Goal: Task Accomplishment & Management: Use online tool/utility

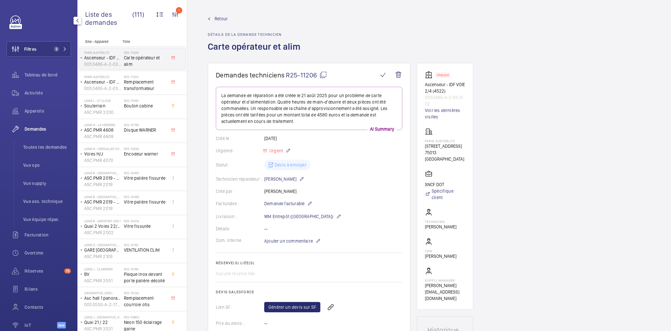
scroll to position [322, 0]
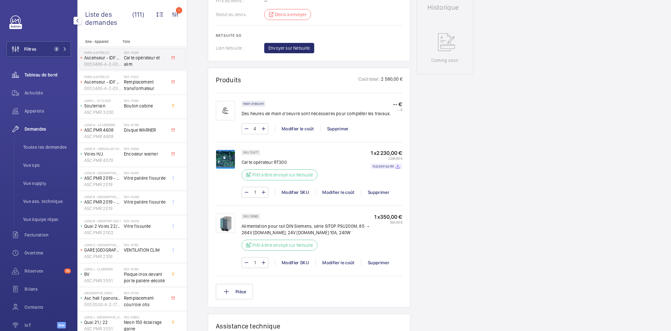
click at [49, 75] on span "Tableau de bord" at bounding box center [48, 75] width 46 height 6
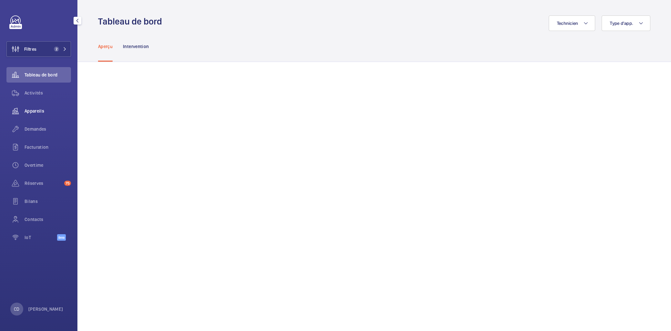
click at [22, 113] on wm-front-icon-button at bounding box center [15, 110] width 18 height 15
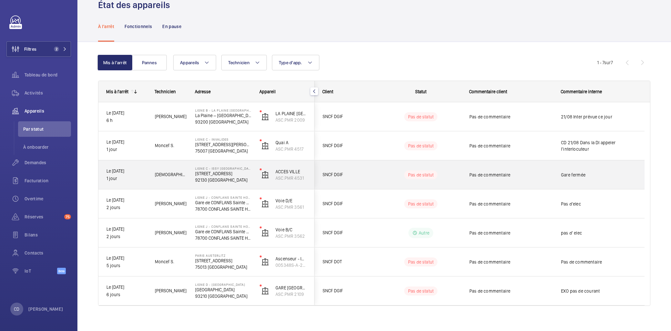
scroll to position [22, 0]
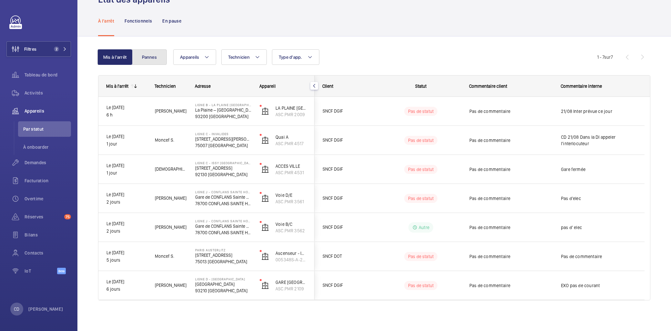
click at [153, 50] on button "Pannes" at bounding box center [149, 56] width 35 height 15
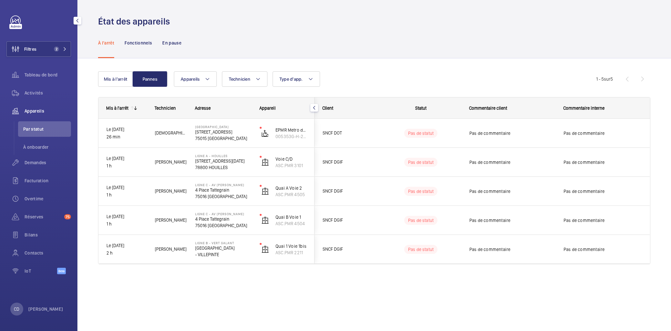
click at [42, 90] on span "Activités" at bounding box center [48, 93] width 46 height 6
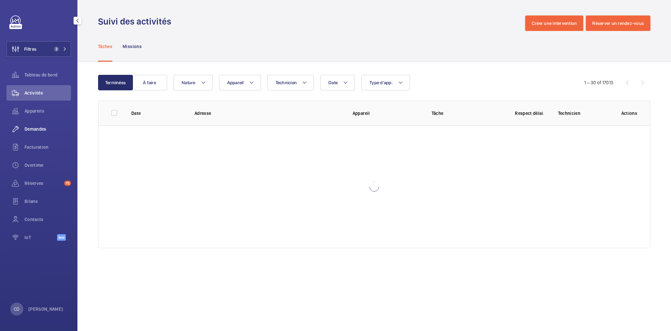
click at [40, 130] on span "Demandes" at bounding box center [48, 129] width 46 height 6
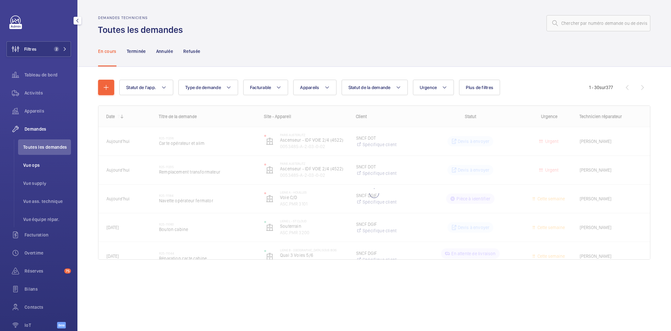
click at [41, 160] on li "Vue ops" at bounding box center [44, 164] width 53 height 15
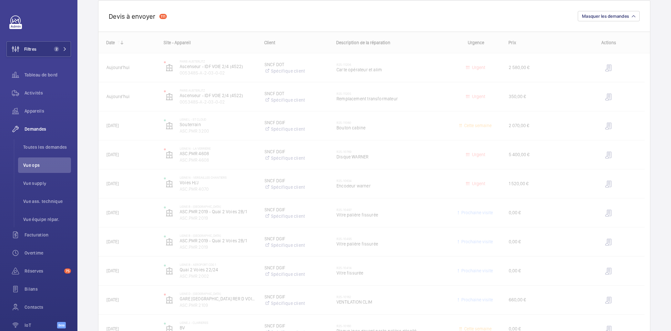
scroll to position [72, 0]
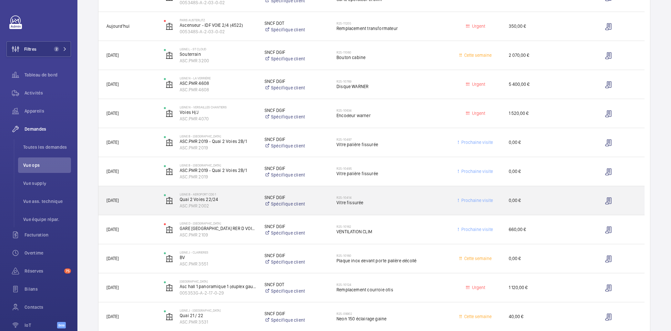
scroll to position [143, 0]
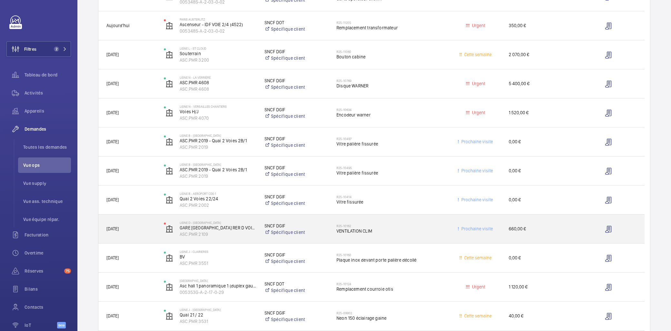
click at [359, 234] on div "R25-10162 VENTILATION CLIM" at bounding box center [389, 229] width 106 height 19
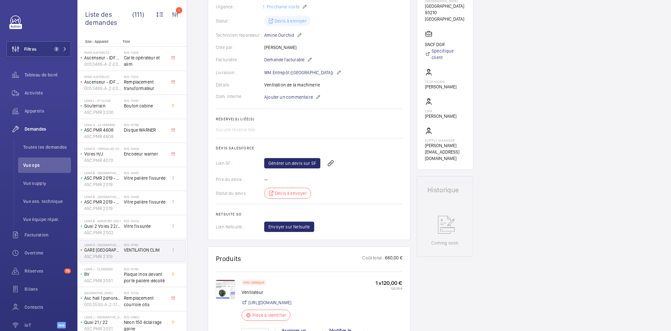
scroll to position [143, 0]
click at [299, 163] on link "Générer un devis sur SF" at bounding box center [292, 164] width 56 height 10
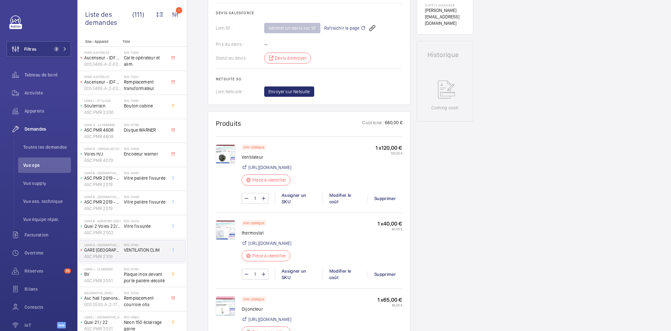
scroll to position [286, 0]
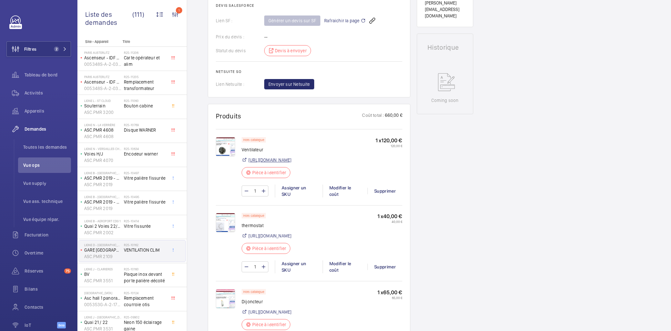
click at [291, 163] on link "[URL][DOMAIN_NAME]" at bounding box center [269, 160] width 43 height 6
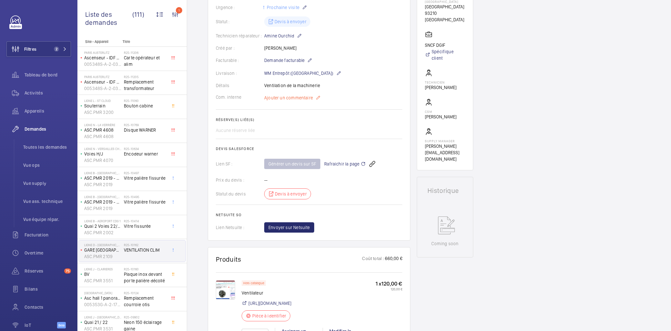
click at [290, 99] on span "Ajouter un commentaire" at bounding box center [288, 97] width 49 height 6
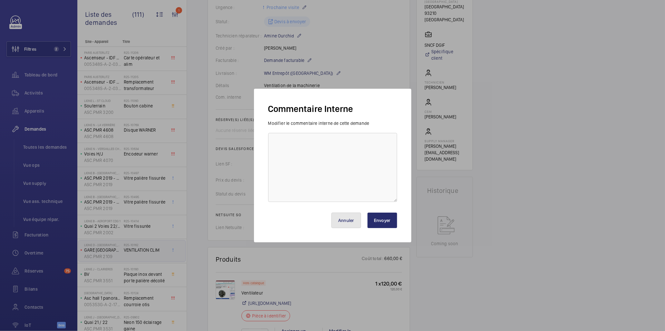
click at [346, 224] on button "Annuler" at bounding box center [346, 219] width 30 height 15
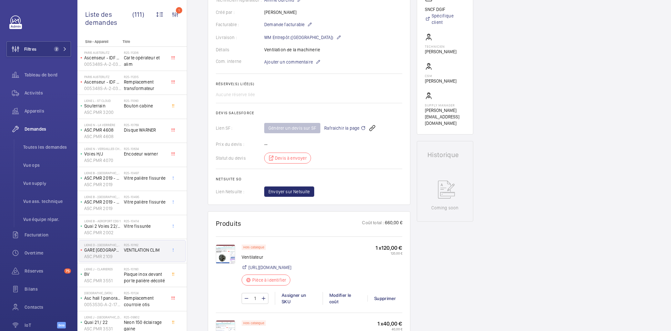
scroll to position [107, 0]
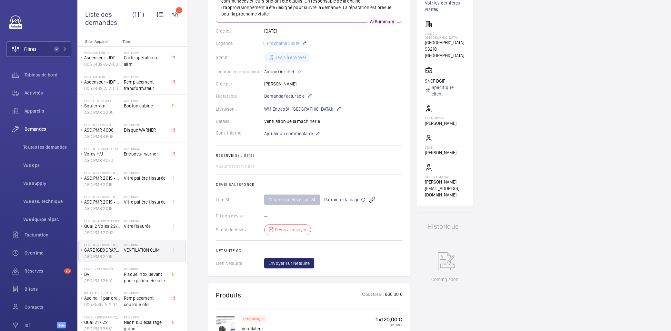
click at [290, 199] on div "Générer un devis sur SF Rafraichir la page" at bounding box center [333, 199] width 138 height 15
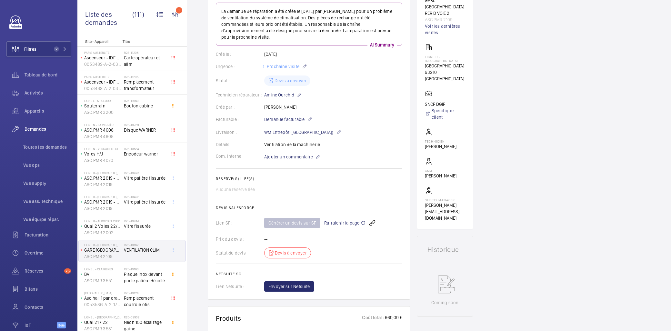
scroll to position [72, 0]
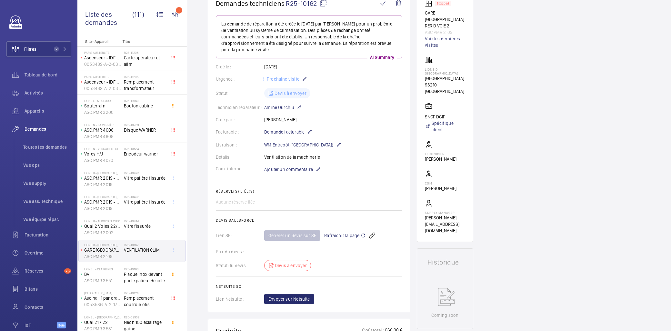
click at [335, 236] on span "Rafraichir la page" at bounding box center [345, 236] width 42 height 8
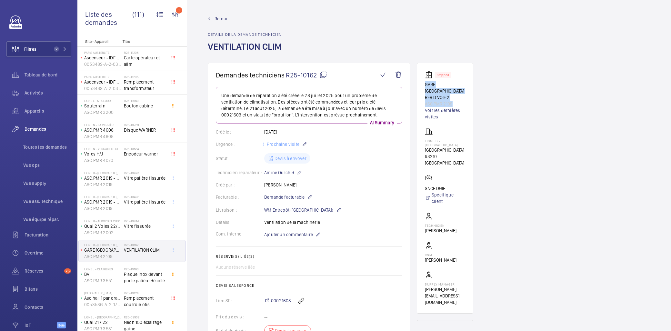
drag, startPoint x: 459, startPoint y: 104, endPoint x: 422, endPoint y: 82, distance: 41.9
click at [422, 82] on wm-front-card "Stopped GARE [GEOGRAPHIC_DATA] RER D VOIE 2 ASC.PMR 2109 Voir les dernières vis…" at bounding box center [445, 188] width 56 height 251
drag, startPoint x: 422, startPoint y: 82, endPoint x: 434, endPoint y: 91, distance: 14.7
drag, startPoint x: 434, startPoint y: 91, endPoint x: 422, endPoint y: 125, distance: 35.8
click at [422, 125] on wm-front-card "Stopped GARE [GEOGRAPHIC_DATA] RER D VOIE 2 ASC.PMR 2109 Voir les dernières vis…" at bounding box center [445, 188] width 56 height 251
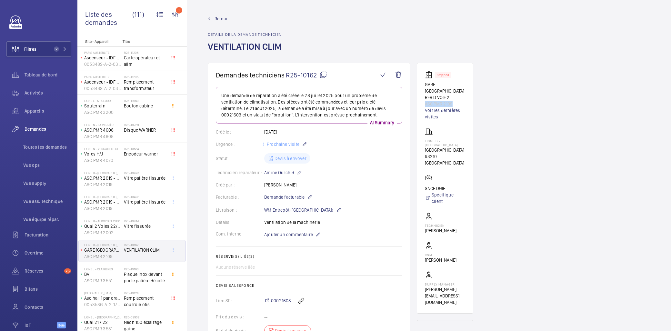
drag, startPoint x: 423, startPoint y: 102, endPoint x: 456, endPoint y: 105, distance: 33.4
click at [456, 105] on wm-front-card "Stopped GARE [GEOGRAPHIC_DATA] RER D VOIE 2 ASC.PMR 2109 Voir les dernières vis…" at bounding box center [445, 188] width 56 height 251
drag, startPoint x: 456, startPoint y: 105, endPoint x: 449, endPoint y: 103, distance: 8.0
copy p "ASC.PMR 2109"
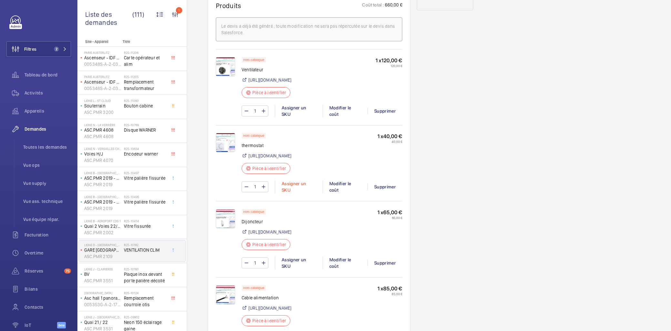
scroll to position [394, 0]
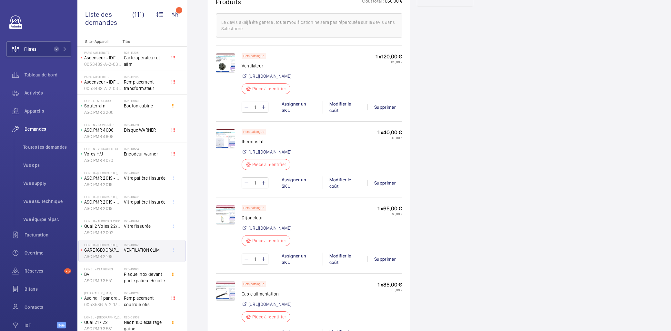
click at [291, 155] on link "[URL][DOMAIN_NAME]" at bounding box center [269, 152] width 43 height 6
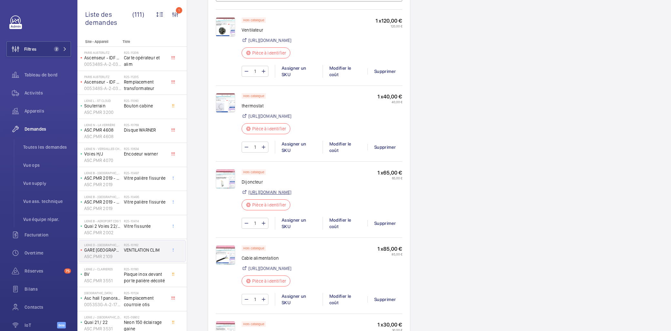
click at [291, 195] on link "[URL][DOMAIN_NAME]" at bounding box center [269, 192] width 43 height 6
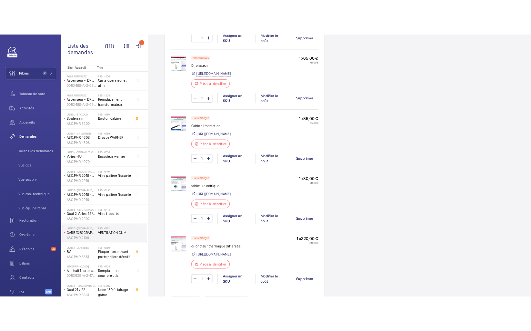
scroll to position [573, 0]
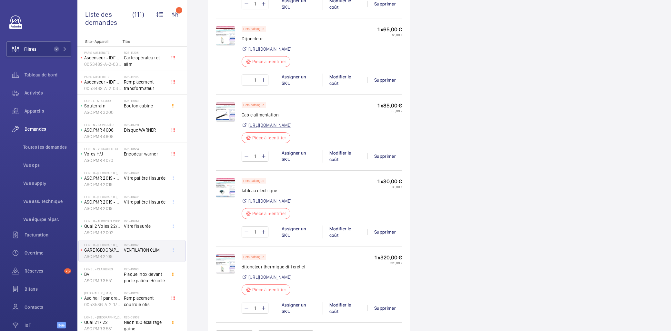
click at [291, 128] on link "[URL][DOMAIN_NAME]" at bounding box center [269, 125] width 43 height 6
click at [220, 122] on img at bounding box center [225, 111] width 19 height 19
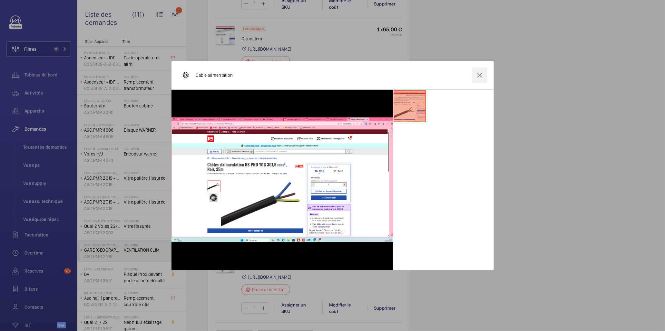
click at [483, 74] on wm-front-icon-button at bounding box center [479, 74] width 15 height 15
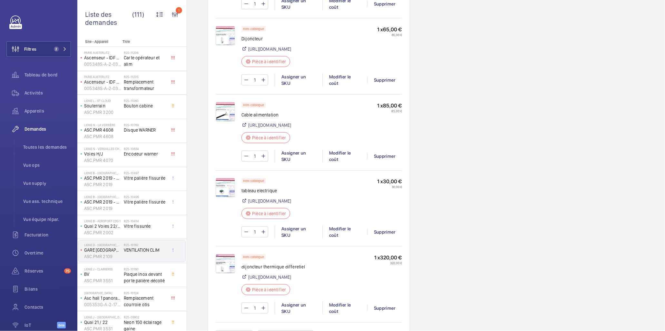
click at [472, 155] on div "Stopped GARE [GEOGRAPHIC_DATA] RER D VOIE 2 ASC.PMR 2109 Voir les dernières vis…" at bounding box center [445, 41] width 56 height 1103
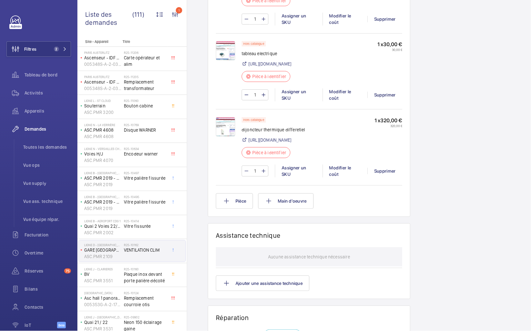
scroll to position [716, 0]
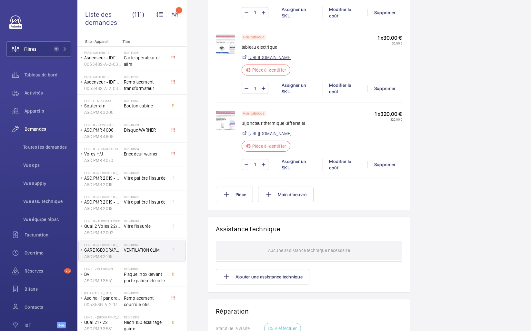
click at [291, 61] on link "[URL][DOMAIN_NAME]" at bounding box center [269, 57] width 43 height 6
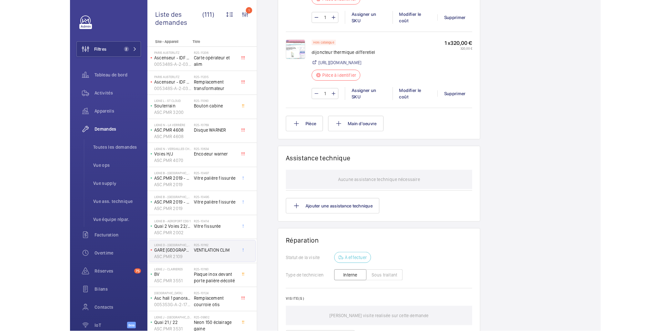
scroll to position [788, 0]
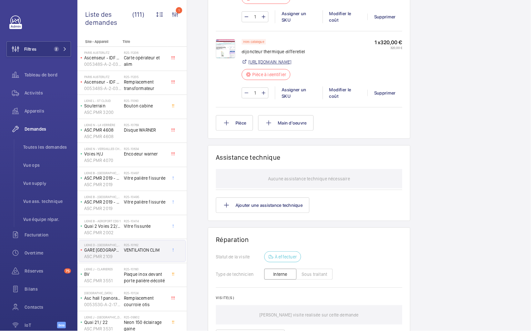
click at [291, 65] on link "[URL][DOMAIN_NAME]" at bounding box center [269, 62] width 43 height 6
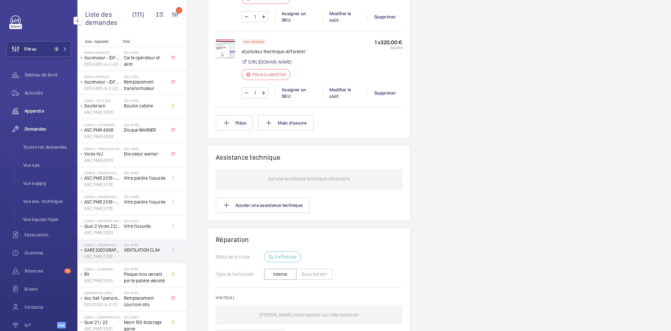
click at [42, 105] on div "Appareils" at bounding box center [38, 110] width 64 height 15
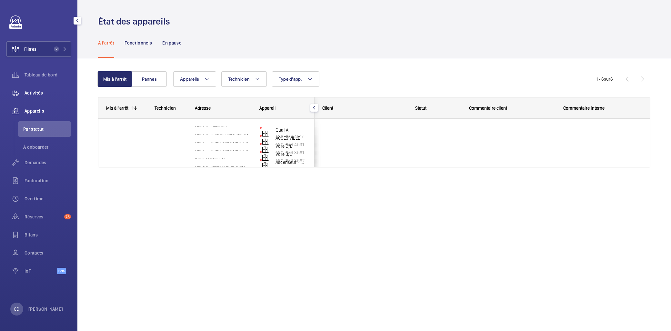
click at [42, 93] on span "Activités" at bounding box center [48, 93] width 46 height 6
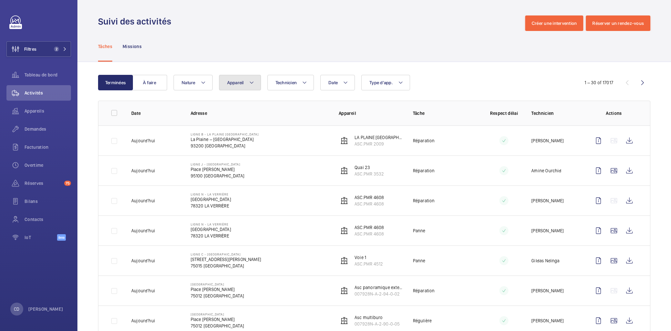
click at [243, 83] on span "Appareil" at bounding box center [235, 82] width 17 height 5
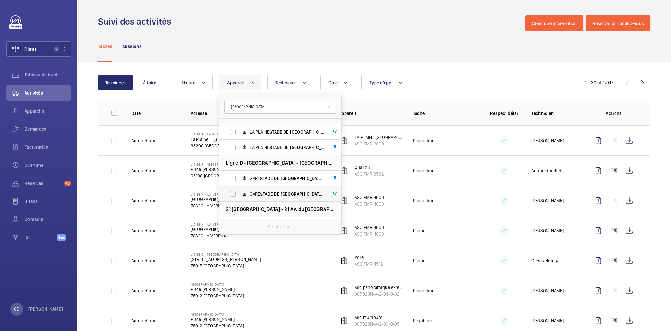
scroll to position [376, 0]
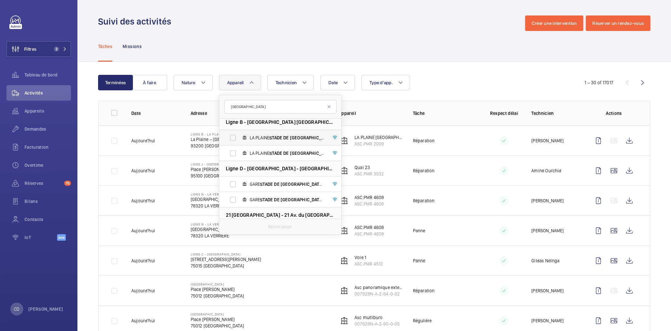
type input "[GEOGRAPHIC_DATA]"
click at [255, 143] on label "LA PLAINE [GEOGRAPHIC_DATA] QUAI 2 VOIE 2/2B, ASC.PMR 2009" at bounding box center [275, 137] width 112 height 15
click at [239, 143] on input "LA PLAINE [GEOGRAPHIC_DATA] QUAI 2 VOIE 2/2B, ASC.PMR 2009" at bounding box center [232, 137] width 13 height 13
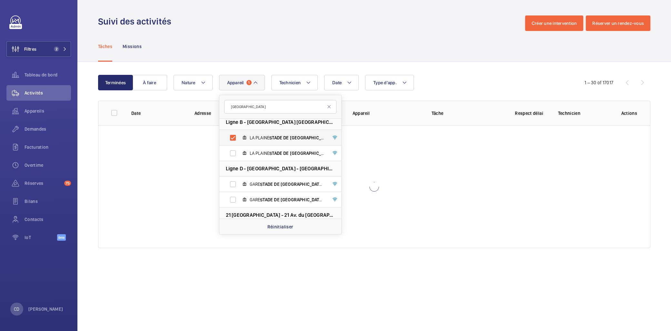
click at [262, 138] on span "LA PLAINE [GEOGRAPHIC_DATA] QUAI 2 VOIE 2/2B, ASC.PMR 2009" at bounding box center [287, 137] width 75 height 6
click at [239, 138] on input "LA PLAINE [GEOGRAPHIC_DATA] QUAI 2 VOIE 2/2B, ASC.PMR 2009" at bounding box center [232, 137] width 13 height 13
checkbox input "false"
click at [263, 180] on label "GARE [GEOGRAPHIC_DATA] RER D VOIE 1, ASC.PMR 2110" at bounding box center [275, 183] width 112 height 15
click at [239, 180] on input "GARE [GEOGRAPHIC_DATA] RER D VOIE 1, ASC.PMR 2110" at bounding box center [232, 184] width 13 height 13
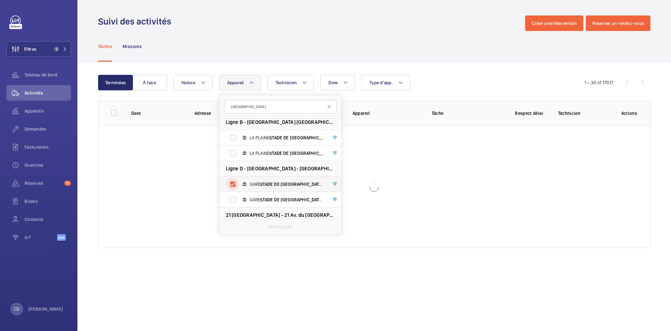
checkbox input "true"
click at [262, 200] on span "STADE" at bounding box center [266, 199] width 13 height 5
click at [239, 200] on input "GARE [GEOGRAPHIC_DATA] RER D VOIE 2, ASC.PMR 2109" at bounding box center [232, 199] width 13 height 13
checkbox input "true"
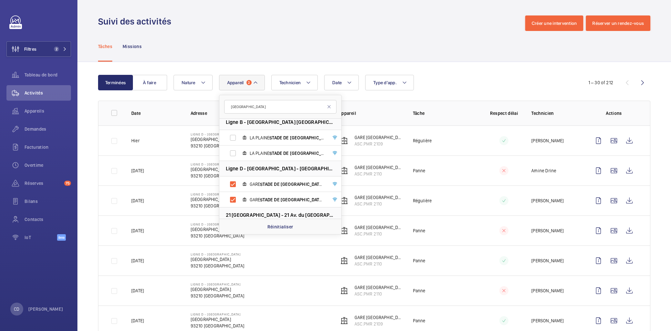
click at [476, 158] on td at bounding box center [498, 170] width 44 height 30
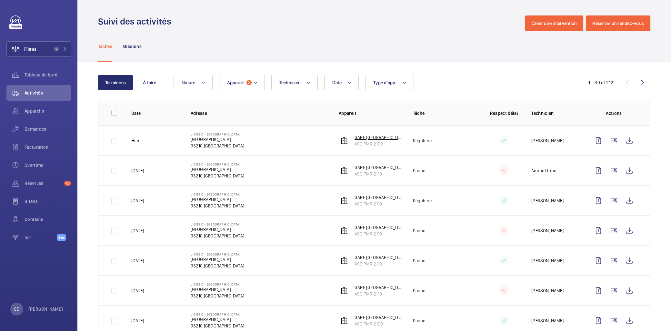
drag, startPoint x: 387, startPoint y: 145, endPoint x: 354, endPoint y: 142, distance: 33.0
click at [354, 142] on p "ASC.PMR 2109" at bounding box center [378, 144] width 48 height 6
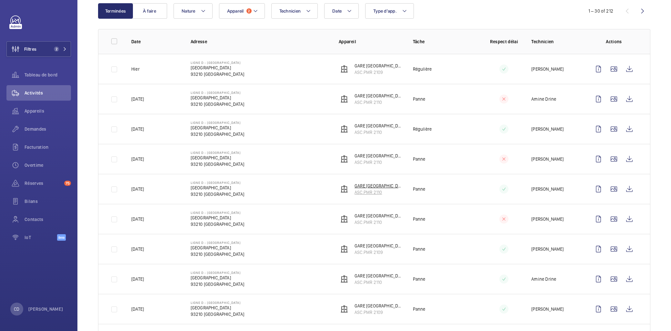
drag, startPoint x: 384, startPoint y: 193, endPoint x: 344, endPoint y: 189, distance: 40.5
click at [344, 189] on wm-front-device-cell "GARE [GEOGRAPHIC_DATA] RER D VOIE 1 ASC.PMR 2110" at bounding box center [371, 188] width 64 height 13
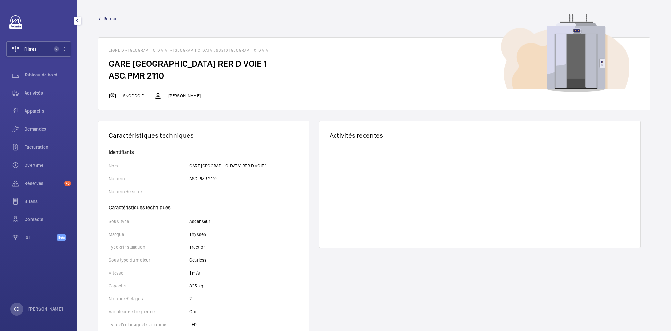
click at [46, 121] on nav "Tableau de bord Activités Appareils Demandes Facturation Overtime Réserves 75 B…" at bounding box center [38, 157] width 64 height 181
drag, startPoint x: 46, startPoint y: 121, endPoint x: 43, endPoint y: 131, distance: 10.3
click at [43, 131] on span "Demandes" at bounding box center [48, 129] width 46 height 6
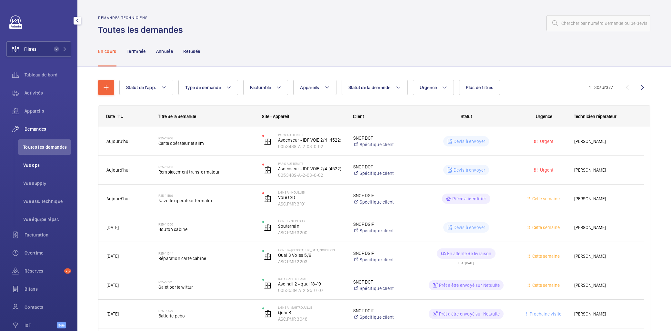
click at [51, 168] on li "Vue ops" at bounding box center [44, 164] width 53 height 15
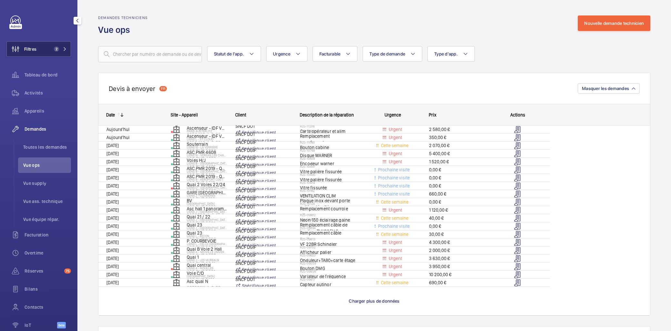
click at [57, 46] on span "2" at bounding box center [58, 48] width 15 height 5
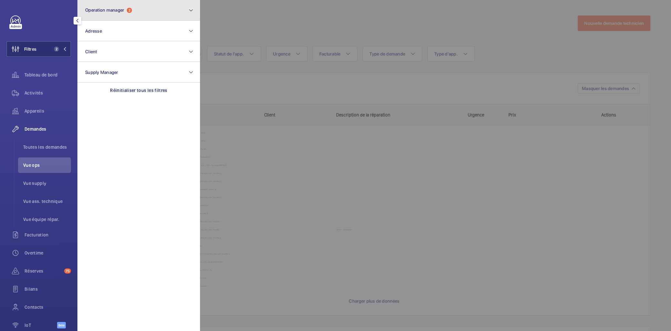
click at [127, 12] on span "Operation manager 2" at bounding box center [108, 9] width 47 height 5
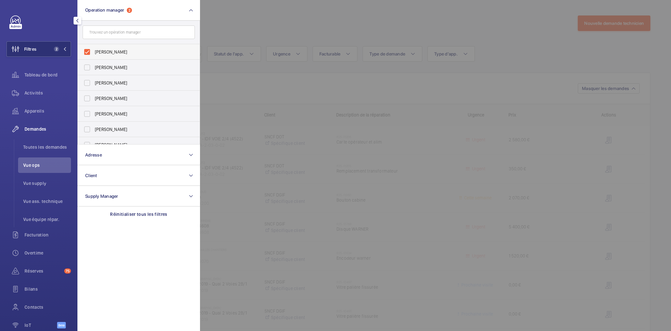
click at [125, 51] on span "[PERSON_NAME]" at bounding box center [139, 52] width 89 height 6
click at [94, 51] on input "[PERSON_NAME]" at bounding box center [87, 51] width 13 height 13
checkbox input "false"
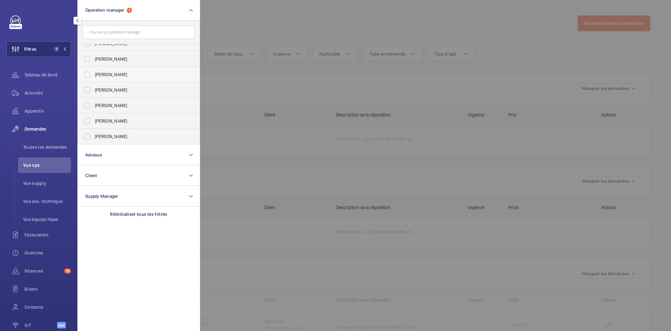
click at [114, 78] on label "[PERSON_NAME]" at bounding box center [134, 74] width 112 height 15
click at [94, 78] on input "[PERSON_NAME]" at bounding box center [87, 74] width 13 height 13
checkbox input "true"
click at [324, 157] on div at bounding box center [535, 165] width 671 height 331
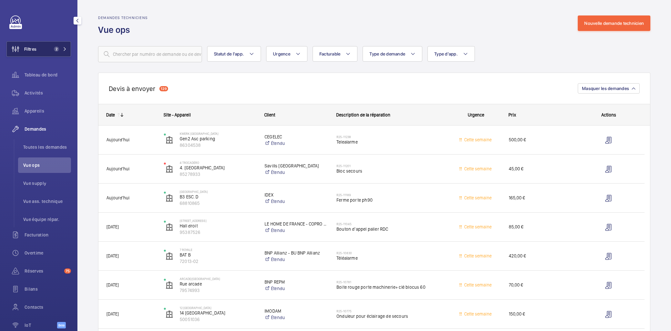
click at [49, 44] on button "Filtres 2" at bounding box center [38, 48] width 64 height 15
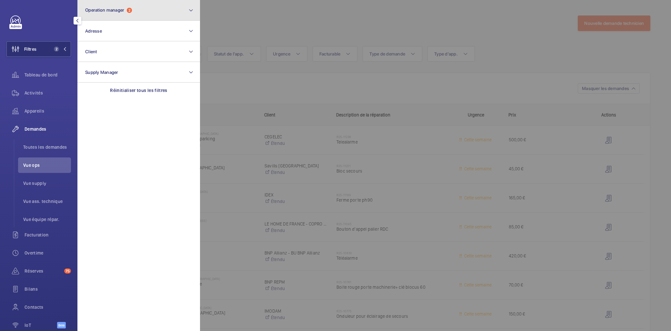
click at [128, 16] on button "Operation manager 2" at bounding box center [138, 10] width 123 height 21
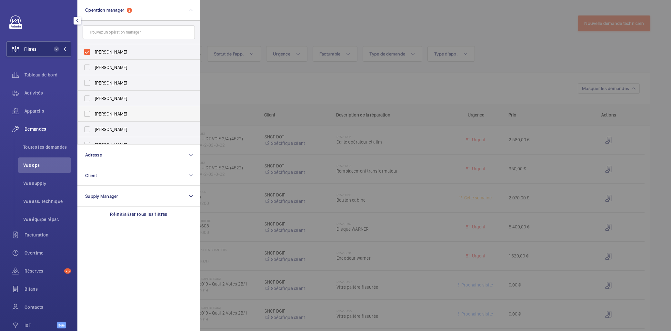
click at [124, 113] on span "[PERSON_NAME]" at bounding box center [139, 114] width 89 height 6
click at [94, 113] on input "[PERSON_NAME]" at bounding box center [87, 113] width 13 height 13
checkbox input "true"
click at [140, 45] on label "[PERSON_NAME]" at bounding box center [134, 51] width 112 height 15
click at [94, 45] on input "[PERSON_NAME]" at bounding box center [87, 51] width 13 height 13
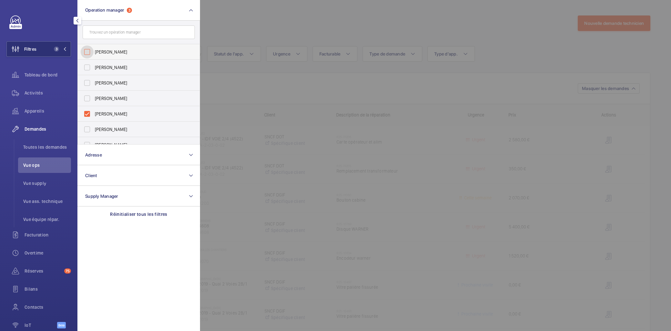
checkbox input "false"
click at [289, 107] on div at bounding box center [535, 165] width 671 height 331
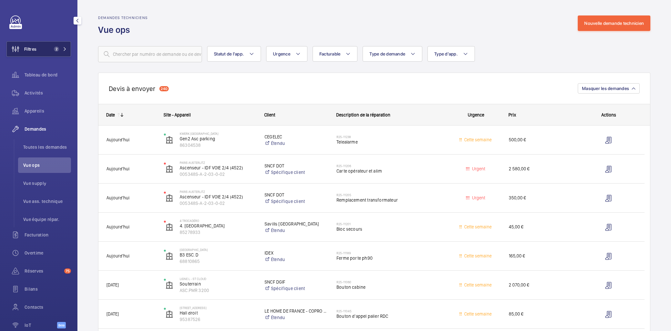
click at [37, 52] on button "Filtres 2" at bounding box center [38, 48] width 64 height 15
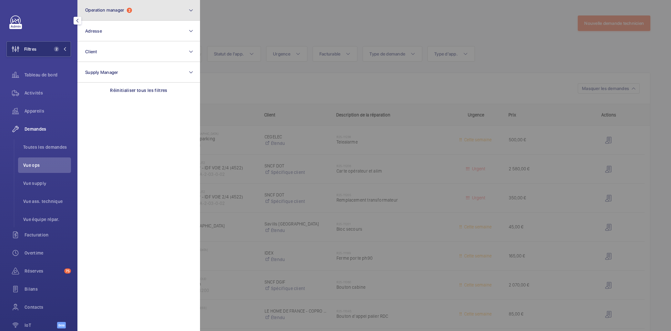
click at [113, 15] on button "Operation manager 2" at bounding box center [138, 10] width 123 height 21
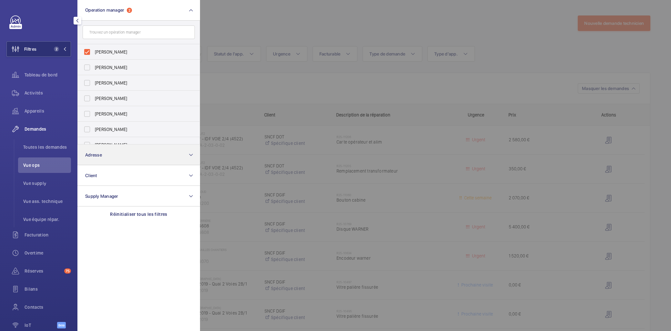
scroll to position [24, 0]
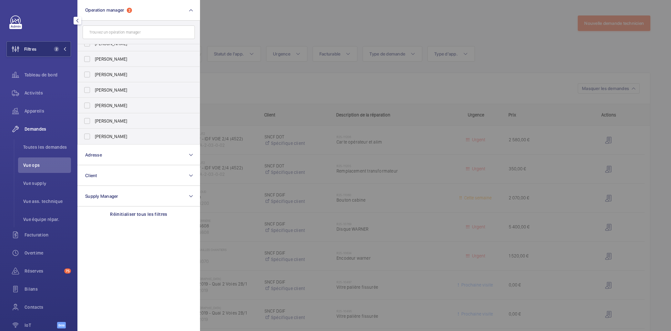
click at [289, 120] on div at bounding box center [535, 165] width 671 height 331
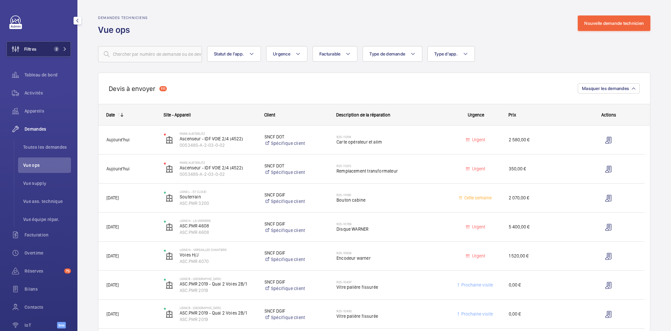
click at [37, 50] on button "Filtres 2" at bounding box center [38, 48] width 64 height 15
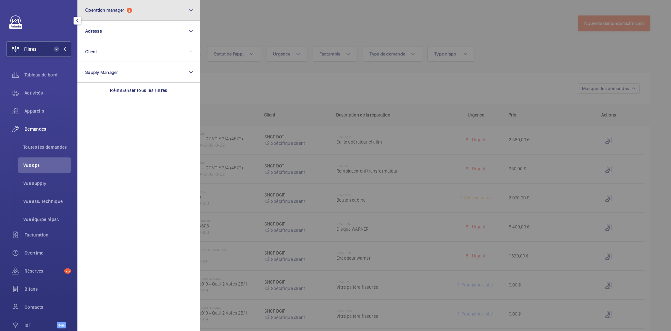
click at [98, 14] on button "Operation manager 2" at bounding box center [138, 10] width 123 height 21
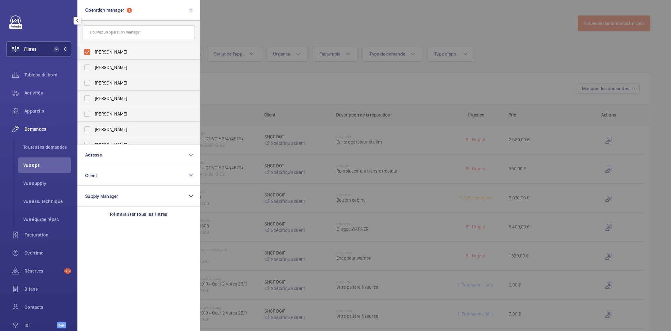
click at [138, 50] on span "[PERSON_NAME]" at bounding box center [139, 52] width 89 height 6
click at [94, 50] on input "[PERSON_NAME]" at bounding box center [87, 51] width 13 height 13
checkbox input "false"
click at [137, 111] on span "[PERSON_NAME]" at bounding box center [139, 114] width 89 height 6
click at [94, 110] on input "[PERSON_NAME]" at bounding box center [87, 113] width 13 height 13
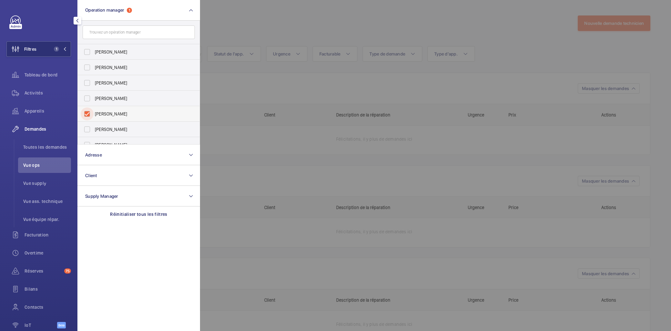
checkbox input "true"
click at [256, 162] on div at bounding box center [535, 165] width 671 height 331
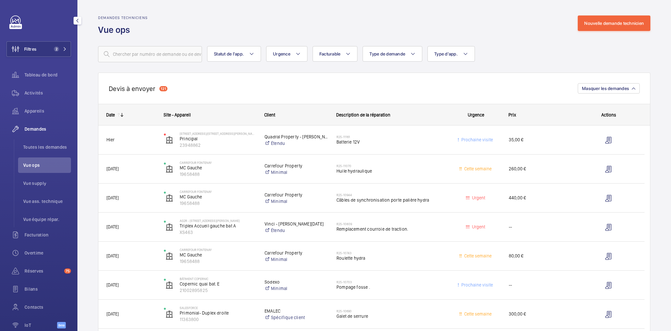
click at [55, 64] on div "Filtres 2 Tableau de bord Activités Appareils Demandes Toutes les demandes Vue …" at bounding box center [38, 175] width 64 height 320
click at [52, 53] on button "Filtres 2" at bounding box center [38, 48] width 64 height 15
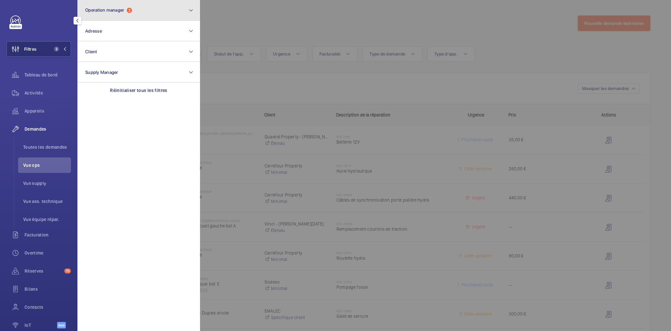
click at [102, 16] on button "Operation manager 2" at bounding box center [138, 10] width 123 height 21
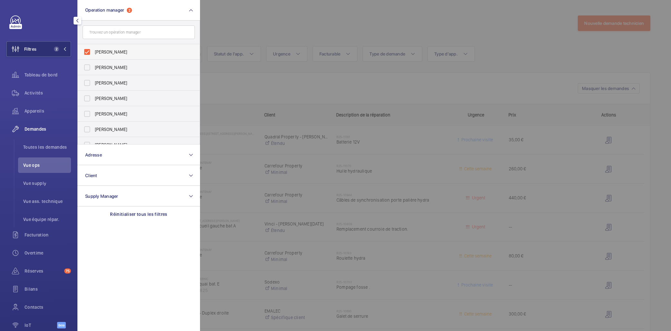
click at [119, 56] on label "[PERSON_NAME]" at bounding box center [134, 51] width 112 height 15
click at [94, 56] on input "[PERSON_NAME]" at bounding box center [87, 51] width 13 height 13
checkbox input "false"
click at [120, 74] on label "[PERSON_NAME]" at bounding box center [134, 67] width 112 height 15
click at [94, 74] on input "[PERSON_NAME]" at bounding box center [87, 67] width 13 height 13
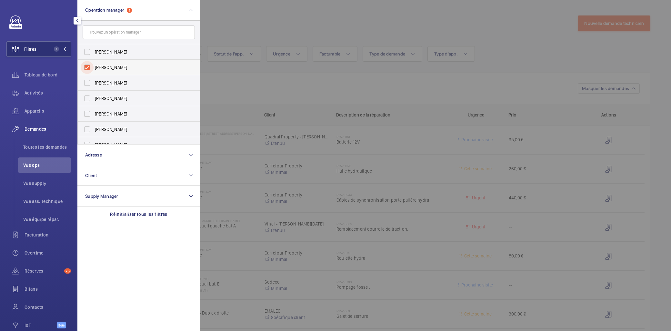
checkbox input "true"
click at [339, 174] on div at bounding box center [535, 165] width 671 height 331
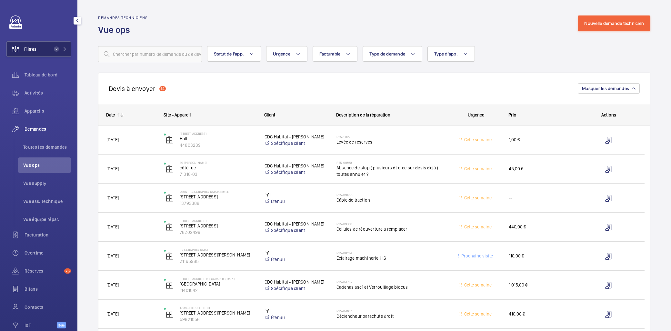
click at [52, 50] on span "2" at bounding box center [55, 48] width 8 height 5
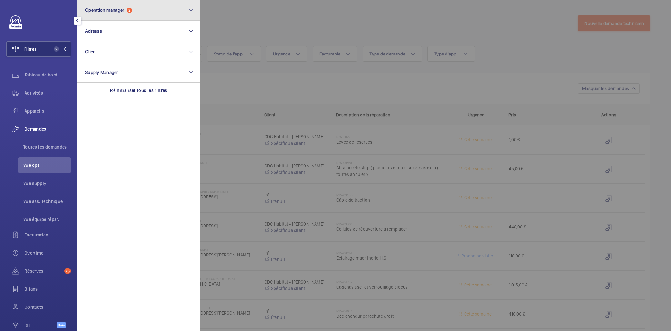
click at [99, 5] on button "Operation manager 2" at bounding box center [138, 10] width 123 height 21
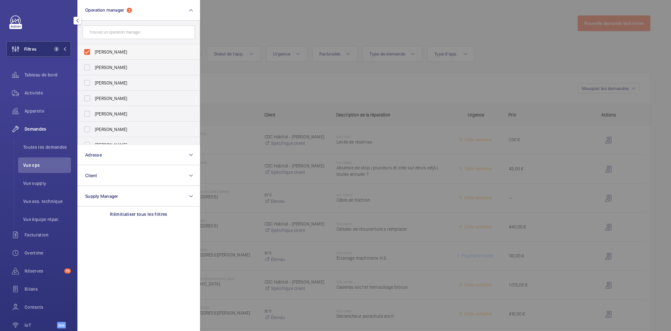
click at [107, 52] on span "[PERSON_NAME]" at bounding box center [139, 52] width 89 height 6
click at [94, 52] on input "[PERSON_NAME]" at bounding box center [87, 51] width 13 height 13
checkbox input "false"
click at [115, 63] on label "[PERSON_NAME]" at bounding box center [134, 67] width 112 height 15
click at [94, 63] on input "[PERSON_NAME]" at bounding box center [87, 67] width 13 height 13
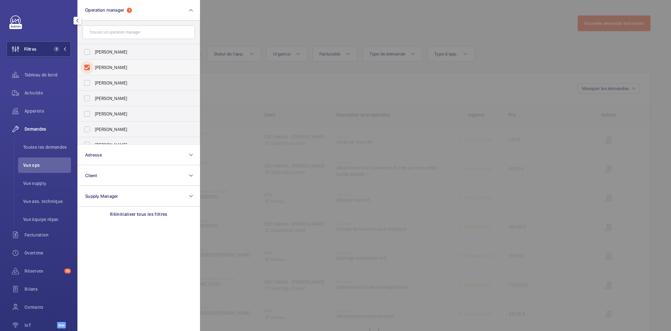
checkbox input "true"
click at [296, 132] on div at bounding box center [535, 165] width 671 height 331
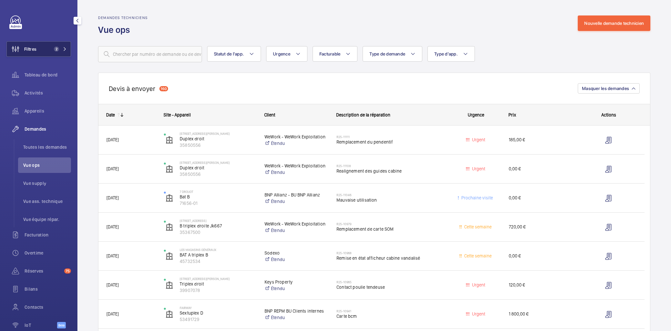
click at [28, 46] on span "Filtres" at bounding box center [30, 49] width 12 height 6
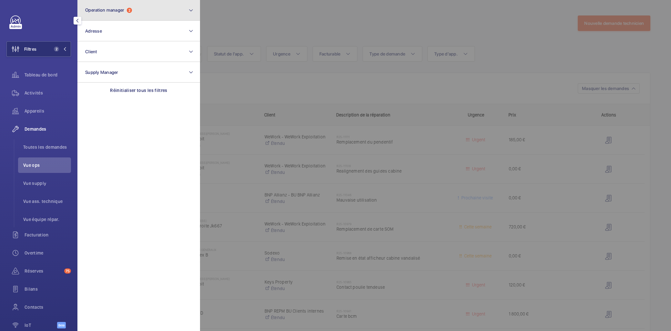
click at [128, 17] on button "Operation manager 2" at bounding box center [138, 10] width 123 height 21
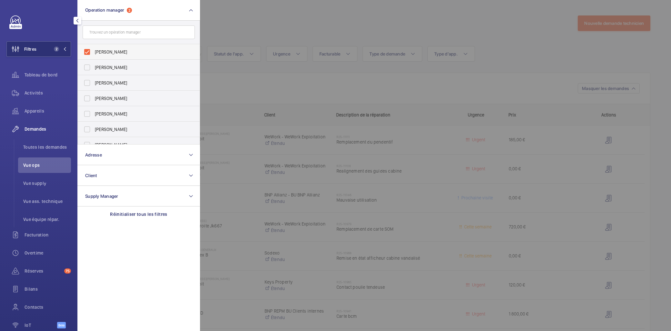
click at [106, 55] on span "[PERSON_NAME]" at bounding box center [139, 52] width 89 height 6
click at [94, 55] on input "[PERSON_NAME]" at bounding box center [87, 51] width 13 height 13
checkbox input "false"
click at [125, 120] on label "[PERSON_NAME]" at bounding box center [134, 113] width 112 height 15
click at [94, 120] on input "[PERSON_NAME]" at bounding box center [87, 113] width 13 height 13
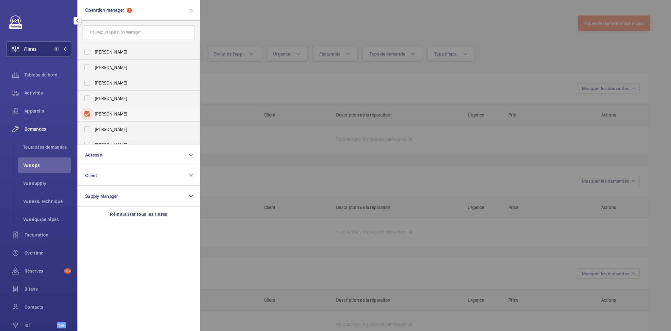
checkbox input "true"
click at [272, 121] on div at bounding box center [535, 165] width 671 height 331
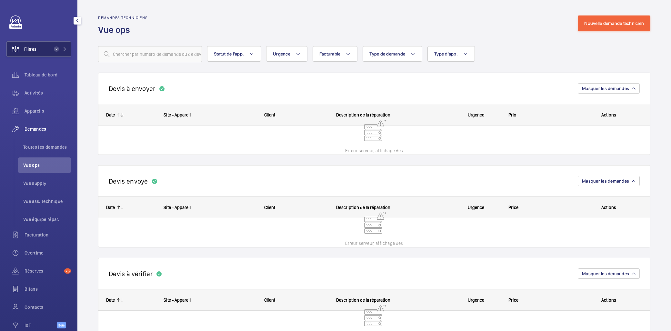
click at [57, 52] on button "Filtres 2" at bounding box center [38, 48] width 64 height 15
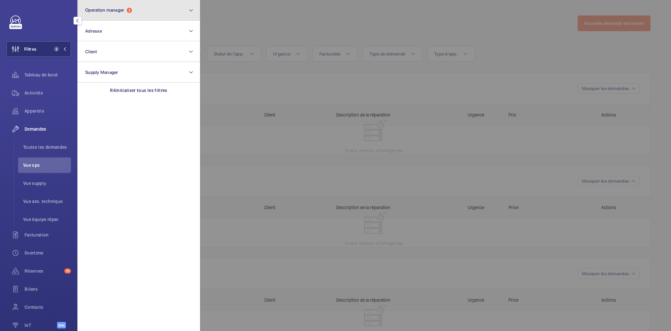
click at [133, 20] on button "Operation manager 2" at bounding box center [138, 10] width 123 height 21
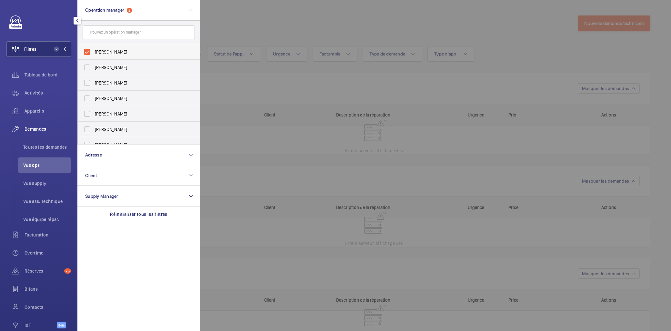
click at [108, 53] on span "[PERSON_NAME]" at bounding box center [139, 52] width 89 height 6
click at [94, 53] on input "[PERSON_NAME]" at bounding box center [87, 51] width 13 height 13
click at [110, 50] on span "[PERSON_NAME]" at bounding box center [139, 52] width 89 height 6
click at [94, 50] on input "[PERSON_NAME]" at bounding box center [87, 51] width 13 height 13
checkbox input "true"
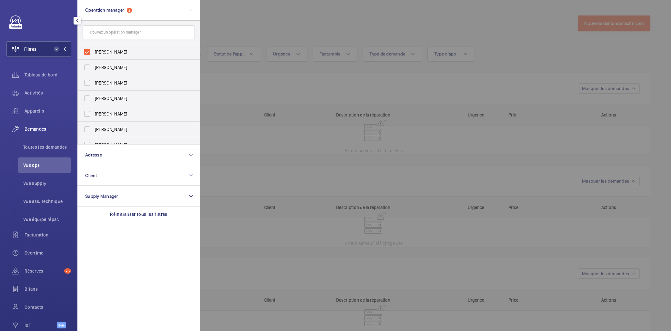
click at [313, 141] on div at bounding box center [535, 165] width 671 height 331
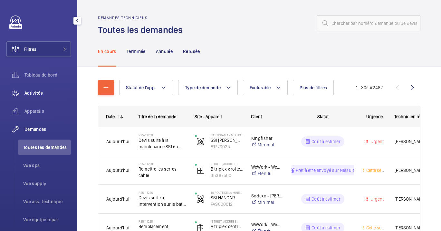
click at [29, 99] on div "Activités" at bounding box center [38, 92] width 64 height 15
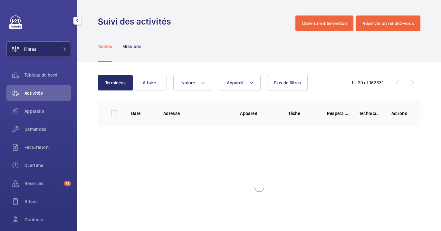
click at [42, 50] on button "Filtres" at bounding box center [38, 48] width 64 height 15
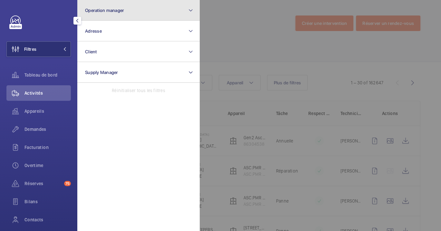
click at [117, 19] on button "Operation manager" at bounding box center [138, 10] width 123 height 21
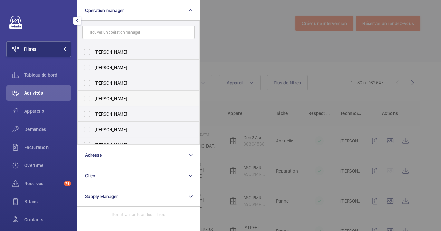
scroll to position [24, 0]
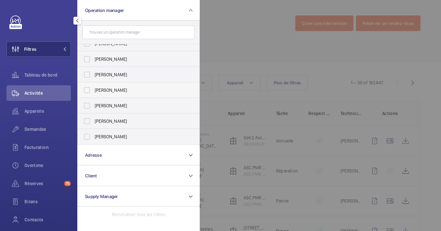
click at [127, 92] on span "[PERSON_NAME]" at bounding box center [139, 90] width 89 height 6
click at [94, 92] on input "[PERSON_NAME]" at bounding box center [87, 90] width 13 height 13
checkbox input "true"
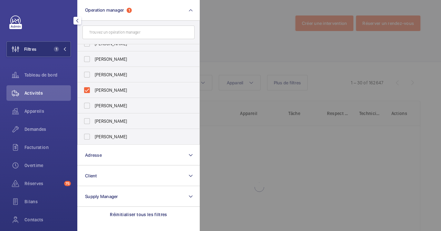
click at [233, 45] on div at bounding box center [420, 115] width 441 height 231
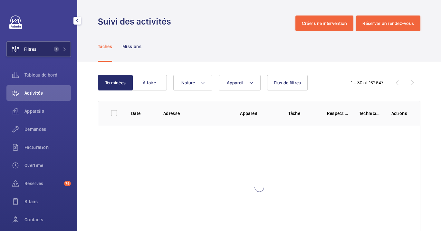
click at [60, 50] on span "1" at bounding box center [58, 48] width 15 height 5
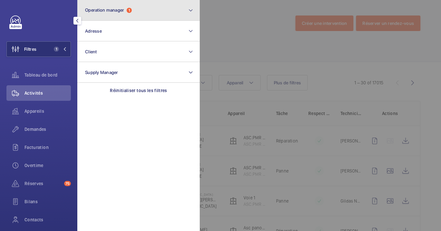
click at [105, 18] on button "Operation manager 1" at bounding box center [138, 10] width 123 height 21
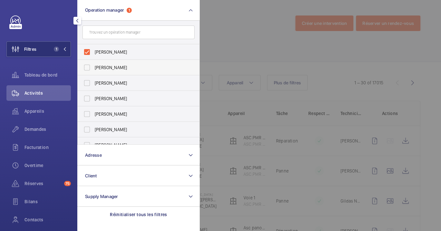
click at [124, 72] on label "[PERSON_NAME]" at bounding box center [134, 67] width 112 height 15
click at [94, 72] on input "[PERSON_NAME]" at bounding box center [87, 67] width 13 height 13
checkbox input "true"
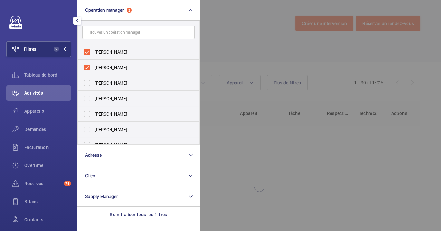
click at [283, 63] on div at bounding box center [420, 115] width 441 height 231
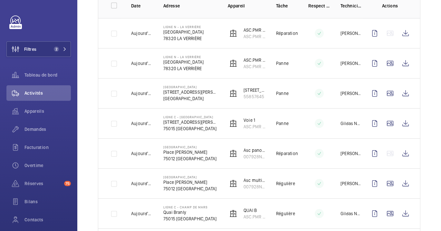
scroll to position [72, 0]
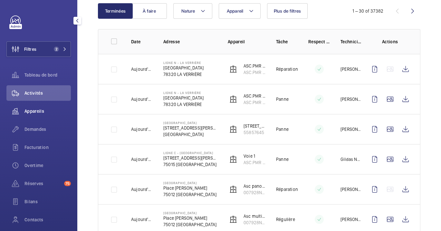
click at [31, 111] on span "Appareils" at bounding box center [48, 111] width 46 height 6
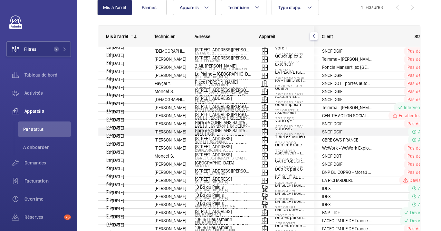
scroll to position [51, 0]
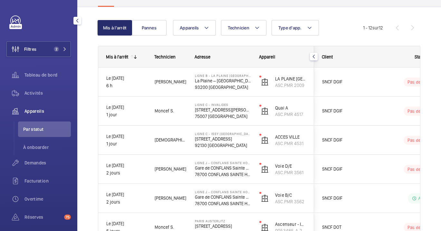
click at [20, 103] on div "Activités" at bounding box center [38, 94] width 64 height 18
click at [33, 90] on span "Activités" at bounding box center [48, 93] width 46 height 6
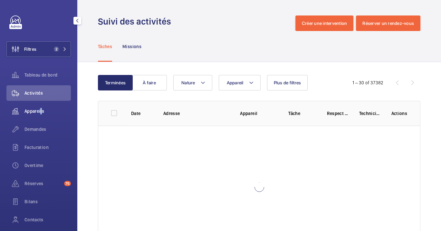
click at [41, 108] on span "Appareils" at bounding box center [48, 111] width 46 height 6
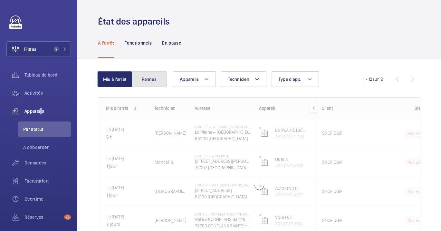
click at [148, 81] on button "Pannes" at bounding box center [149, 78] width 35 height 15
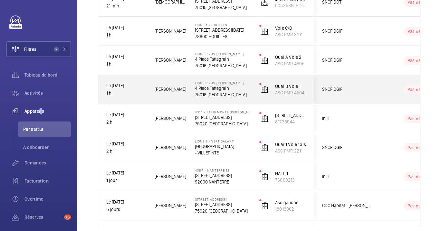
scroll to position [156, 0]
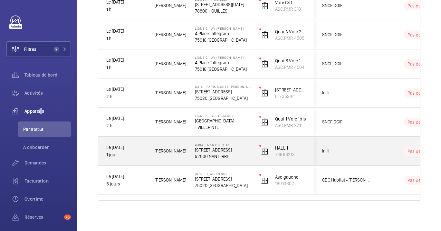
click at [202, 143] on p "4384 - NANTERRE 13" at bounding box center [223, 145] width 56 height 4
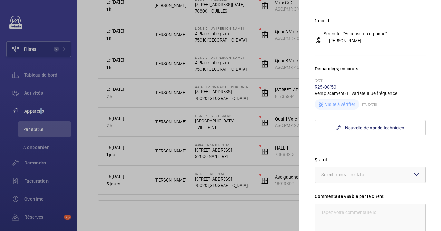
scroll to position [107, 0]
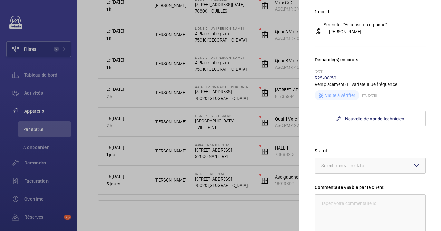
drag, startPoint x: 208, startPoint y: 212, endPoint x: 208, endPoint y: 207, distance: 5.5
click at [208, 212] on div at bounding box center [220, 115] width 441 height 231
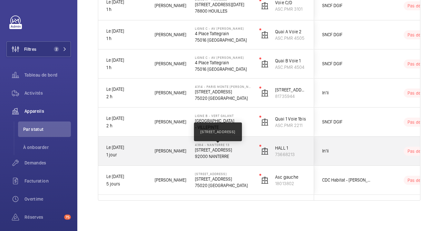
scroll to position [121, 0]
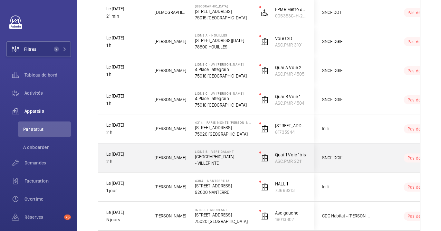
click at [219, 143] on div "LIGNE B - VERT GALANT Place de la Gare - VILLEPINTE" at bounding box center [219, 157] width 64 height 29
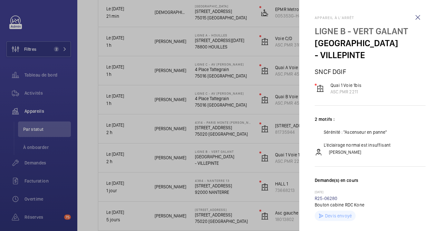
click at [220, 133] on div at bounding box center [220, 115] width 441 height 231
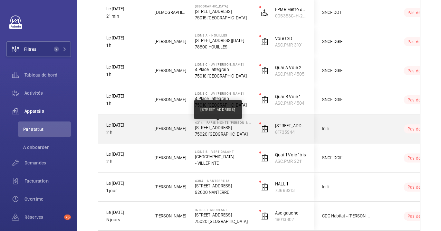
click at [227, 128] on p "15, rue Monte Cristo 75020 Paris" at bounding box center [223, 127] width 56 height 6
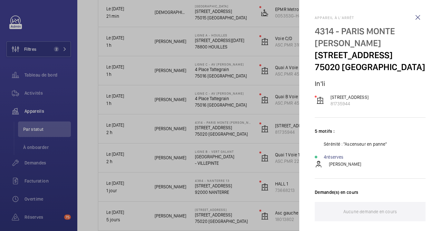
click at [236, 20] on div at bounding box center [220, 115] width 441 height 231
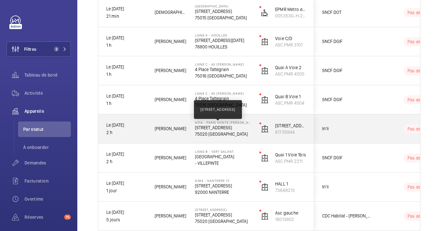
click at [218, 124] on p "15, rue Monte Cristo 75020 Paris" at bounding box center [223, 127] width 56 height 6
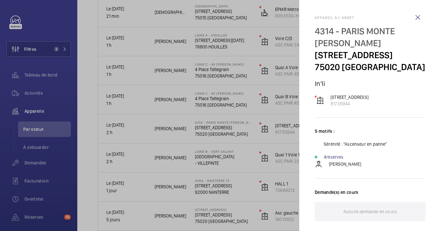
click at [225, 122] on div at bounding box center [220, 115] width 441 height 231
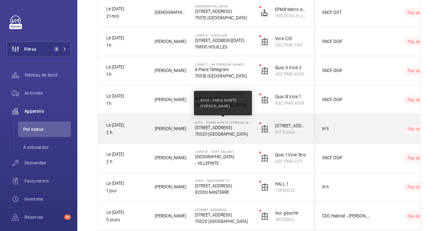
click at [227, 123] on p "4314 - PARIS MONTE CRISTO DUMAS" at bounding box center [223, 122] width 56 height 4
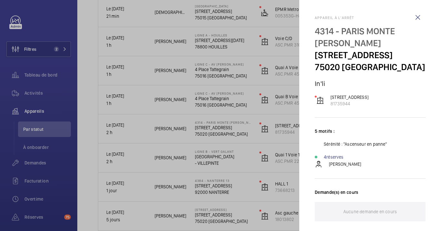
click at [212, 138] on div at bounding box center [220, 115] width 441 height 231
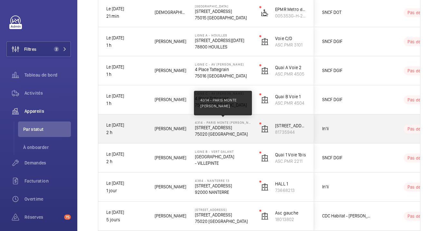
click at [224, 121] on p "4314 - PARIS MONTE CRISTO DUMAS" at bounding box center [223, 122] width 56 height 4
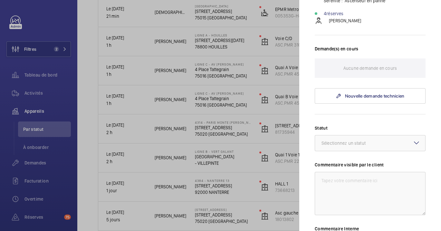
scroll to position [0, 0]
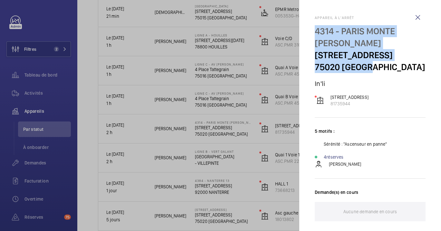
drag, startPoint x: 379, startPoint y: 84, endPoint x: 312, endPoint y: 31, distance: 85.2
click at [312, 31] on mat-sidenav "Appareil à l'arrêt 4314 - PARIS MONTE CRISTO DUMAS 15, rue Monte Cristo 75020 P…" at bounding box center [371, 115] width 142 height 231
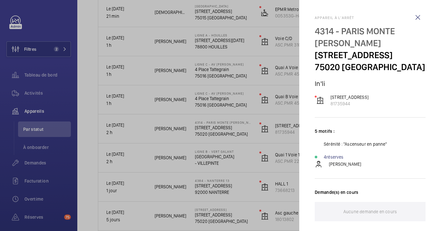
drag, startPoint x: 312, startPoint y: 31, endPoint x: 219, endPoint y: 89, distance: 110.2
click at [219, 89] on div at bounding box center [220, 115] width 441 height 231
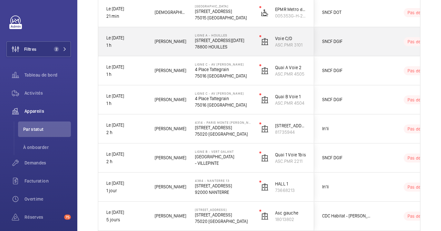
click at [218, 38] on p "[STREET_ADDRESS][DATE]" at bounding box center [223, 40] width 56 height 6
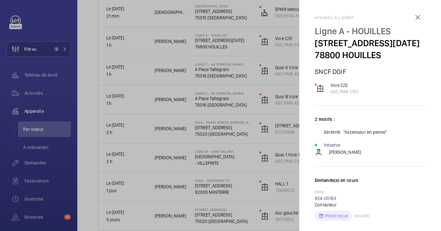
click at [162, 75] on div at bounding box center [220, 115] width 441 height 231
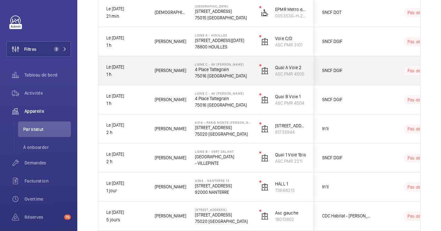
click at [233, 74] on p "75016 [GEOGRAPHIC_DATA]" at bounding box center [223, 76] width 56 height 6
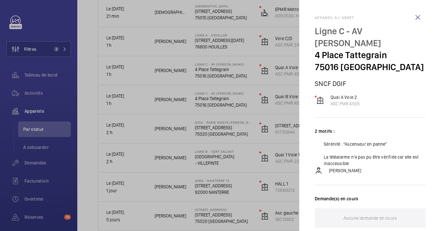
drag, startPoint x: 373, startPoint y: 103, endPoint x: 305, endPoint y: 28, distance: 100.9
click at [305, 28] on mat-sidenav "Appareil à l'arrêt Ligne C - AV HENRI MARTIN 4 Place Tattegrain 75016 PARIS SNC…" at bounding box center [371, 115] width 142 height 231
drag, startPoint x: 305, startPoint y: 28, endPoint x: 200, endPoint y: 105, distance: 131.0
click at [200, 105] on div at bounding box center [220, 115] width 441 height 231
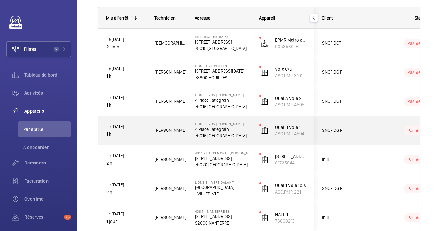
scroll to position [85, 0]
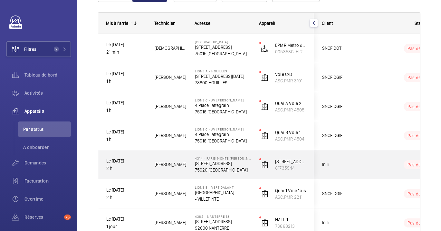
click at [228, 168] on p "75020 PARIS" at bounding box center [223, 169] width 56 height 6
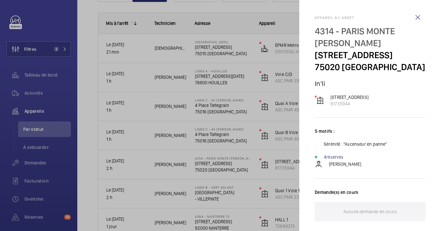
drag, startPoint x: 367, startPoint y: 67, endPoint x: 307, endPoint y: 21, distance: 75.0
click at [307, 21] on mat-sidenav "Appareil à l'arrêt 4314 - PARIS MONTE CRISTO DUMAS 15, rue Monte Cristo 75020 P…" at bounding box center [371, 115] width 142 height 231
drag, startPoint x: 307, startPoint y: 21, endPoint x: 343, endPoint y: 64, distance: 56.3
copy div "4314 - PARIS MONTE CRISTO DUMAS 15, rue Monte Cristo 75020 Paris"
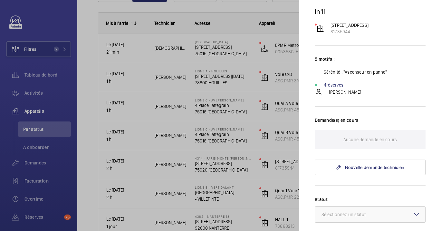
scroll to position [179, 0]
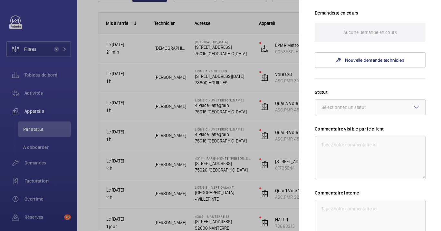
click at [165, 179] on div at bounding box center [220, 115] width 441 height 231
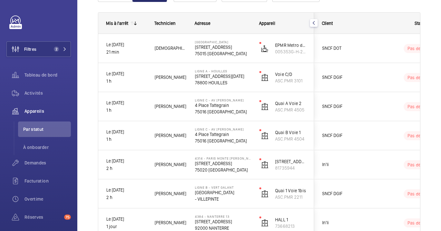
scroll to position [0, 0]
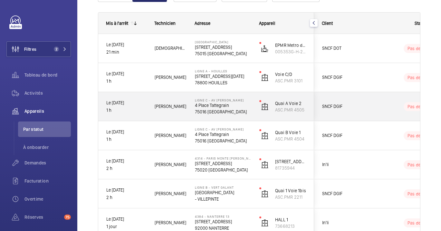
click at [217, 108] on p "75016 [GEOGRAPHIC_DATA]" at bounding box center [223, 111] width 56 height 6
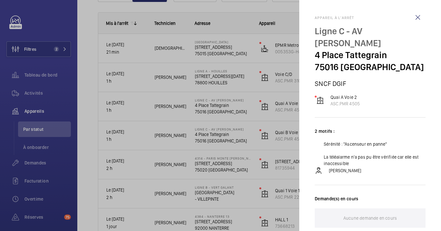
click at [206, 108] on div at bounding box center [220, 115] width 441 height 231
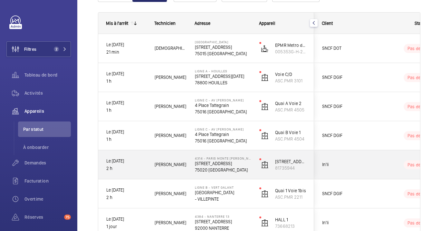
click at [214, 168] on div "4314 - PARIS MONTE CRISTO DUMAS 15, rue Monte Cristo 75020 Paris 75020 PARIS" at bounding box center [223, 164] width 56 height 17
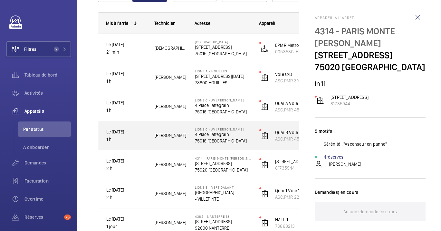
scroll to position [49, 0]
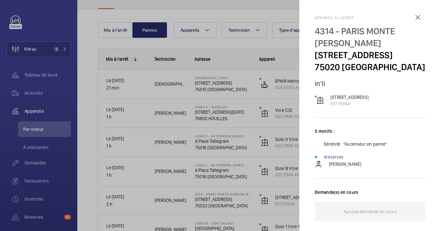
click at [349, 160] on div "4 réserves" at bounding box center [370, 156] width 111 height 6
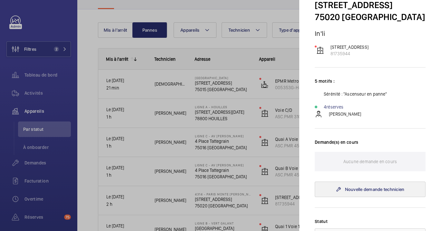
scroll to position [0, 0]
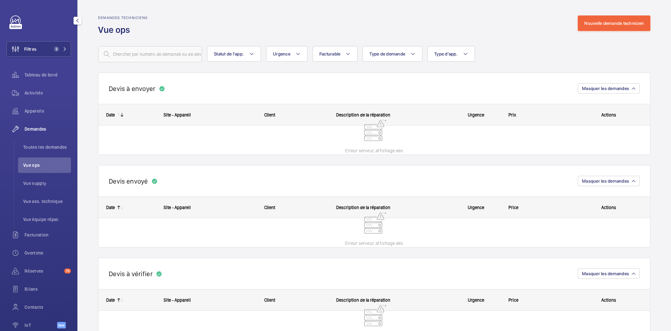
scroll to position [36, 0]
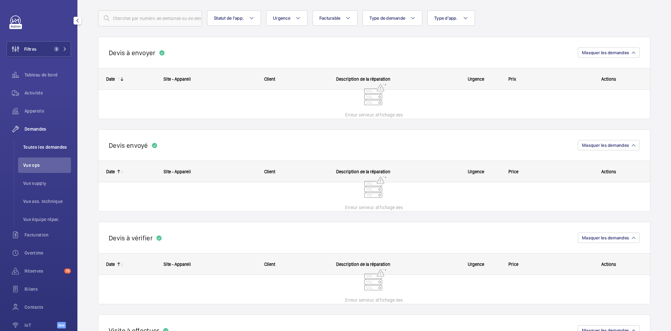
click at [36, 154] on li "Toutes les demandes" at bounding box center [44, 146] width 53 height 15
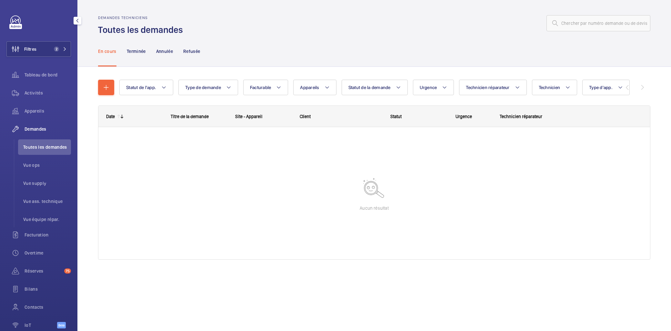
click at [38, 147] on span "Toutes les demandes" at bounding box center [47, 147] width 48 height 6
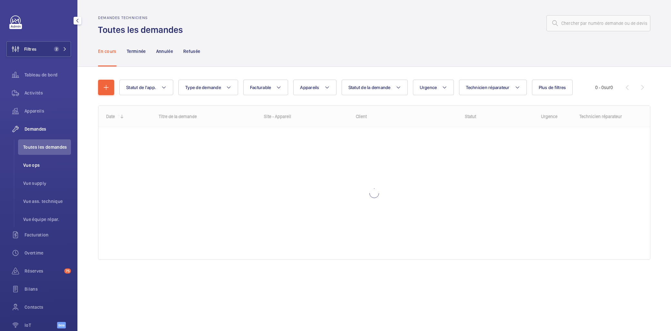
click at [38, 163] on span "Vue ops" at bounding box center [47, 165] width 48 height 6
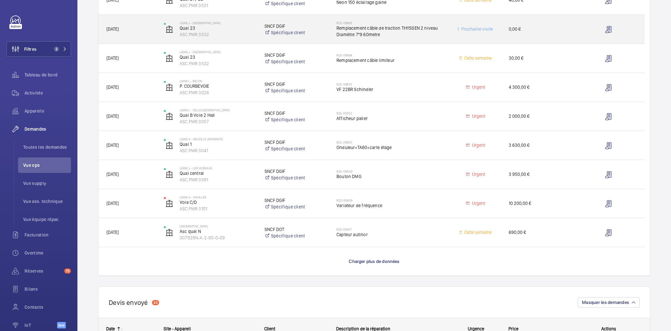
scroll to position [466, 0]
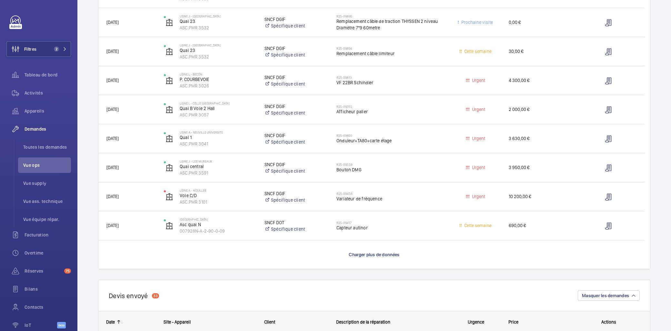
click at [360, 258] on wm-front-load-more-cell "Charger plus de données" at bounding box center [373, 254] width 551 height 28
click at [363, 252] on span "Charger plus de données" at bounding box center [374, 254] width 51 height 5
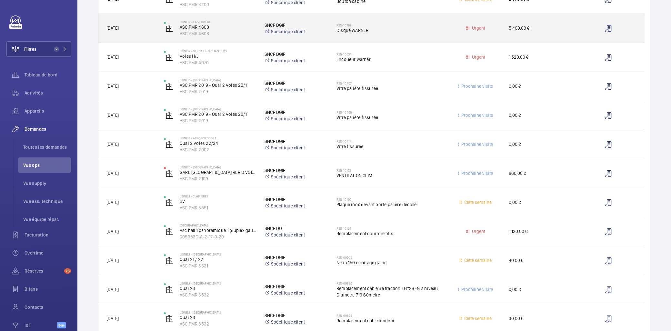
scroll to position [215, 0]
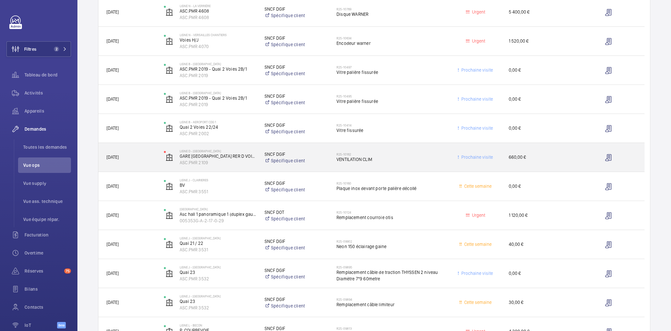
click at [420, 162] on span "VENTILATION CLIM" at bounding box center [389, 159] width 106 height 6
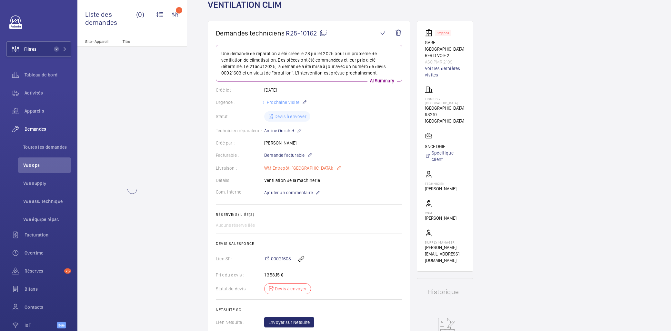
scroll to position [107, 0]
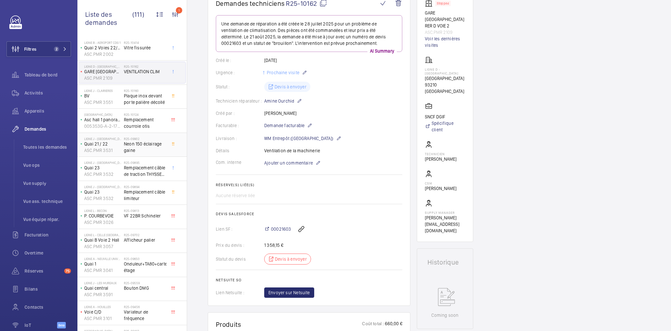
scroll to position [179, 0]
click at [349, 210] on wm-front-card-body "Une demande de réparation a été créée le 28 juillet 2025 pour un problème de ve…" at bounding box center [309, 156] width 186 height 282
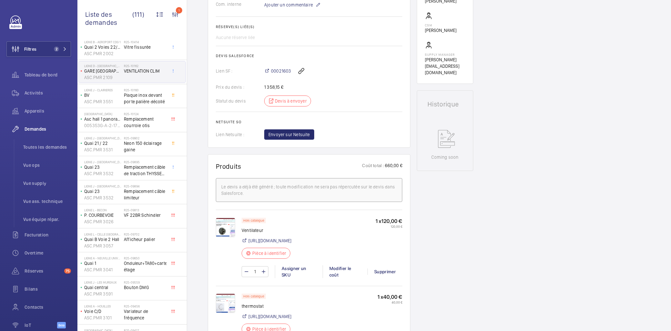
scroll to position [143, 0]
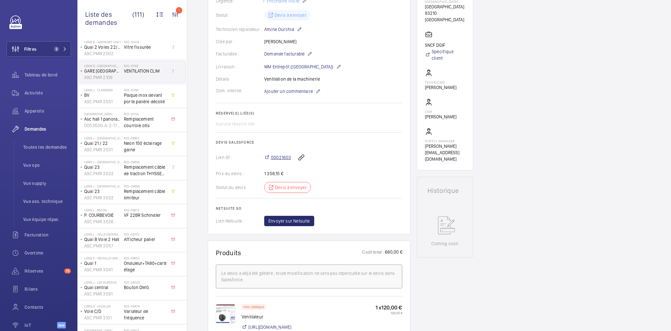
click at [283, 159] on span "00021603" at bounding box center [281, 157] width 20 height 6
